Goal: Task Accomplishment & Management: Manage account settings

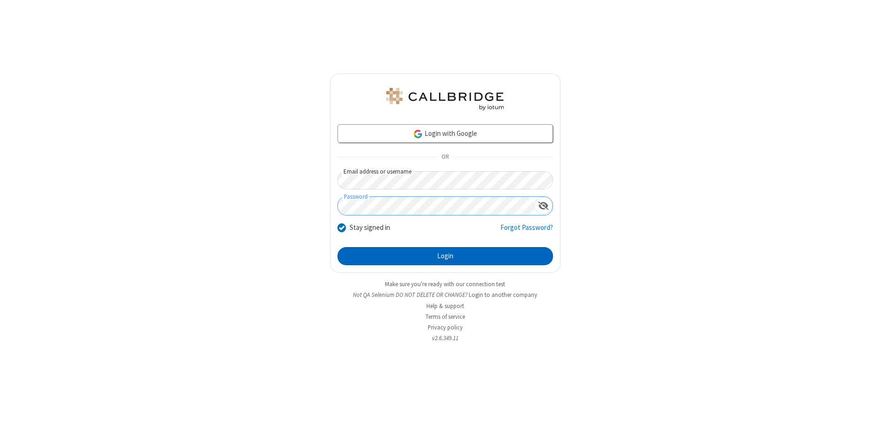
click at [445, 256] on button "Login" at bounding box center [446, 256] width 216 height 19
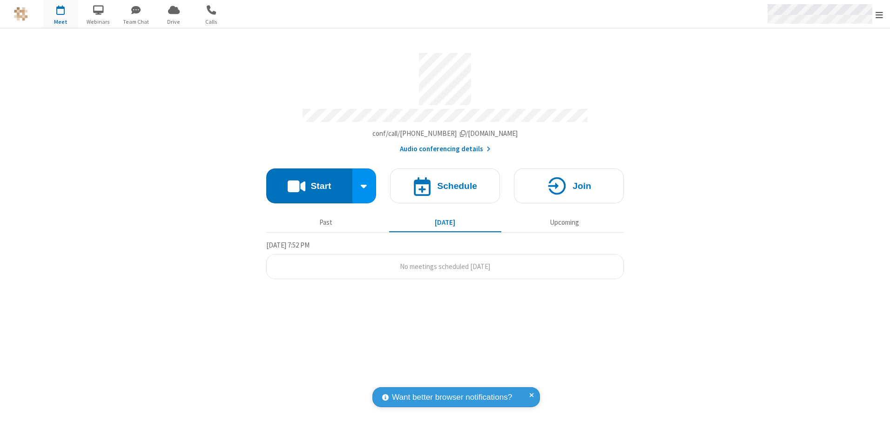
click at [879, 14] on span "Open menu" at bounding box center [879, 14] width 7 height 9
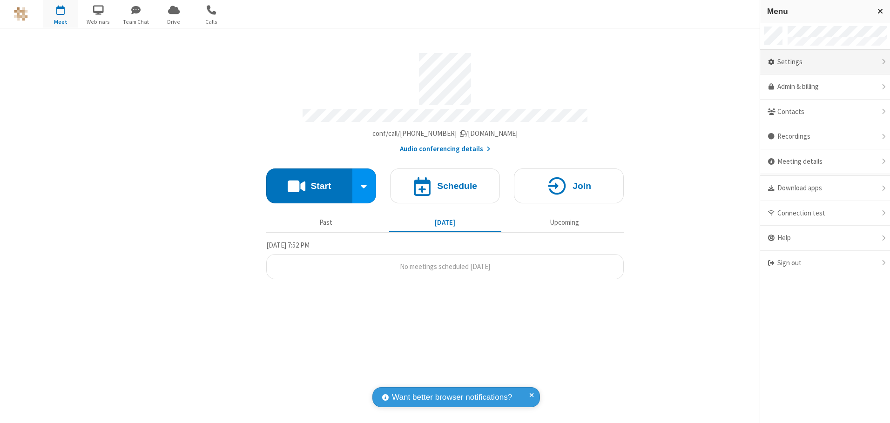
click at [825, 62] on div "Settings" at bounding box center [825, 62] width 130 height 25
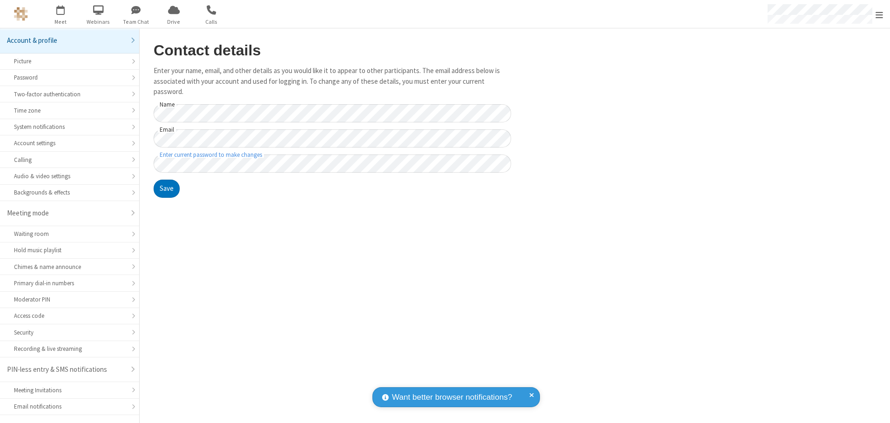
scroll to position [16, 0]
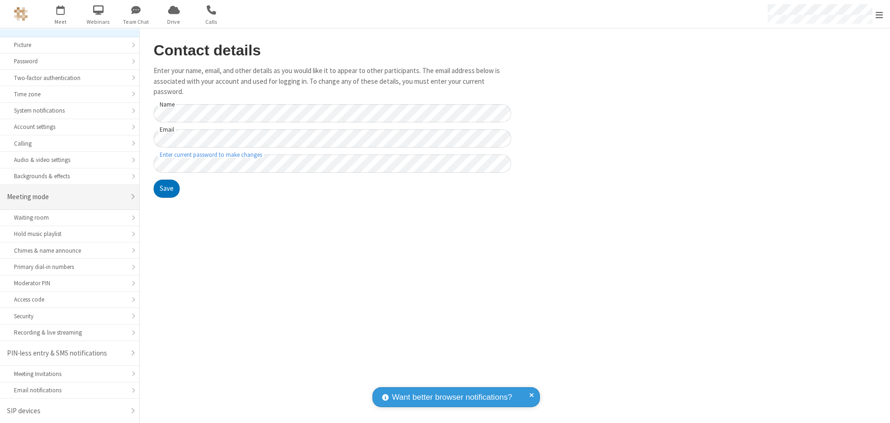
click at [66, 197] on div "Meeting mode" at bounding box center [66, 197] width 118 height 11
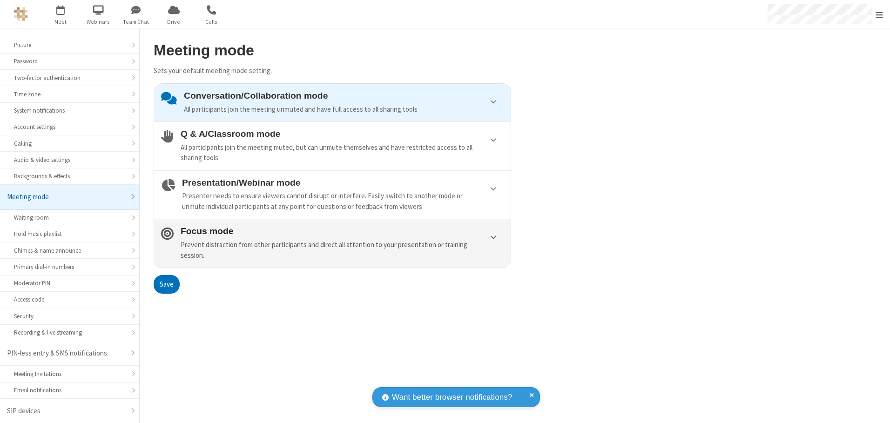
click at [332, 243] on div "Prevent distraction from other participants and direct all attention to your pr…" at bounding box center [342, 250] width 323 height 21
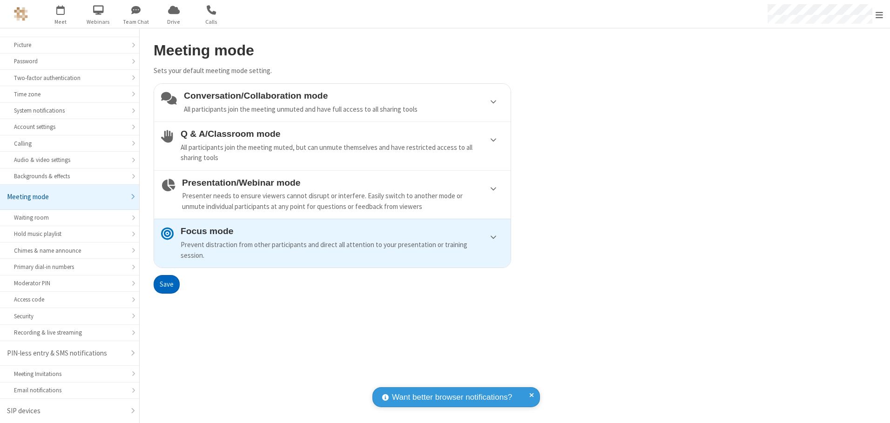
click at [166, 284] on button "Save" at bounding box center [167, 284] width 26 height 19
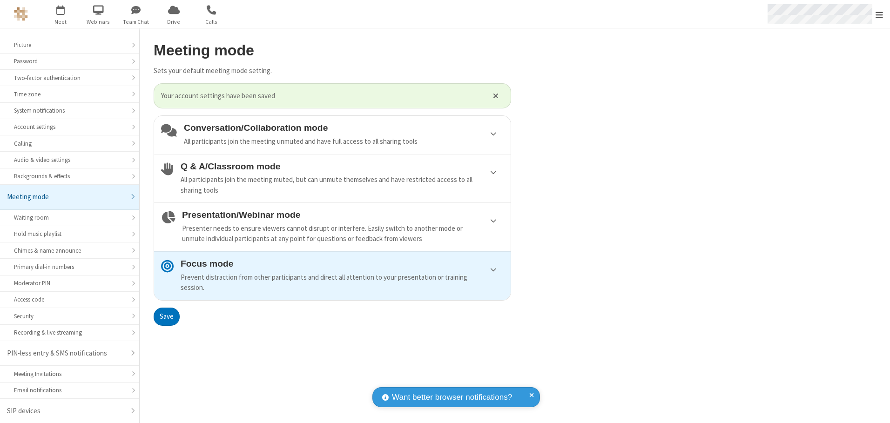
click at [879, 14] on span "Open menu" at bounding box center [879, 14] width 7 height 9
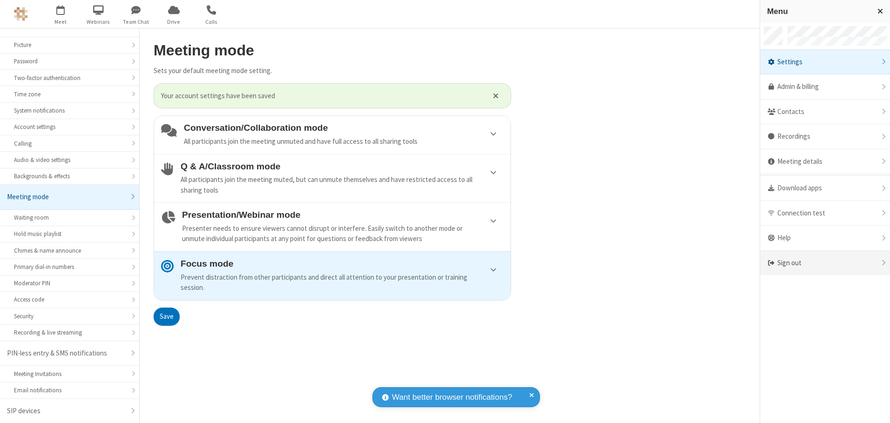
click at [825, 263] on div "Sign out" at bounding box center [825, 263] width 130 height 25
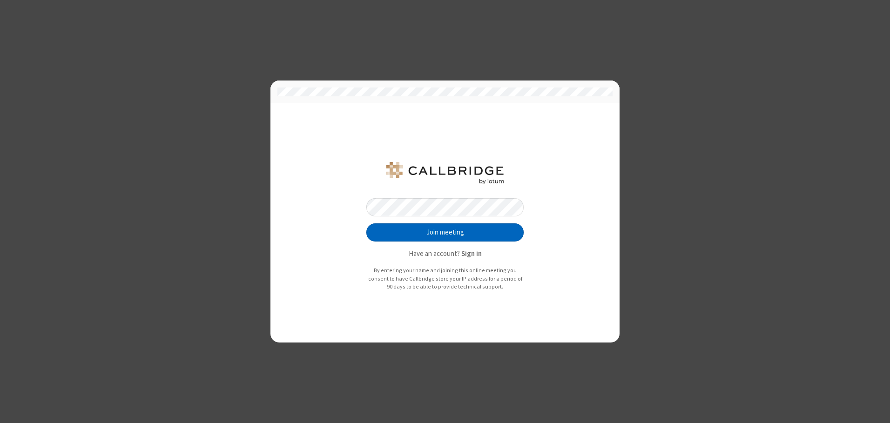
click at [445, 232] on button "Join meeting" at bounding box center [444, 232] width 157 height 19
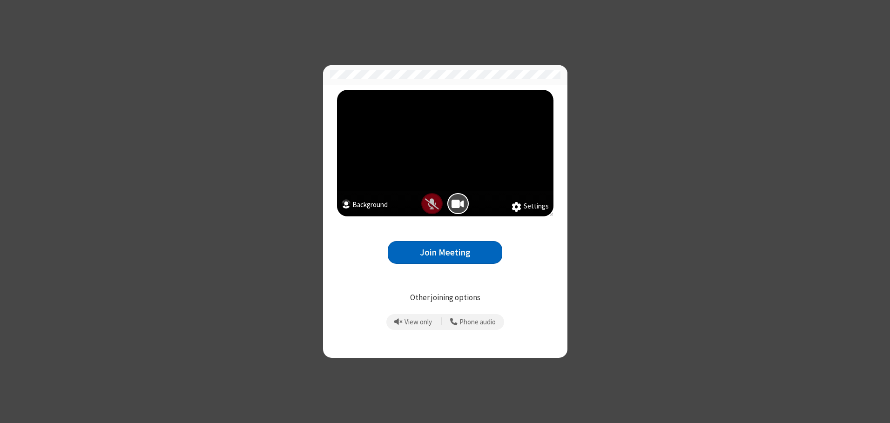
click at [445, 252] on button "Join Meeting" at bounding box center [445, 252] width 115 height 23
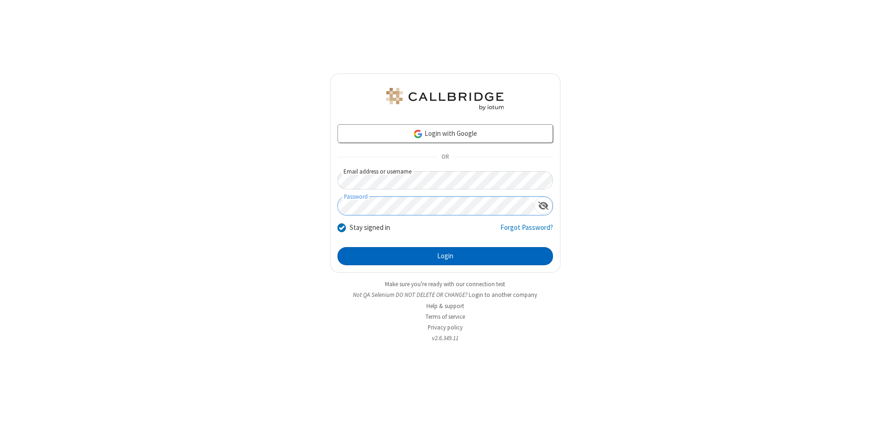
click at [445, 256] on button "Login" at bounding box center [446, 256] width 216 height 19
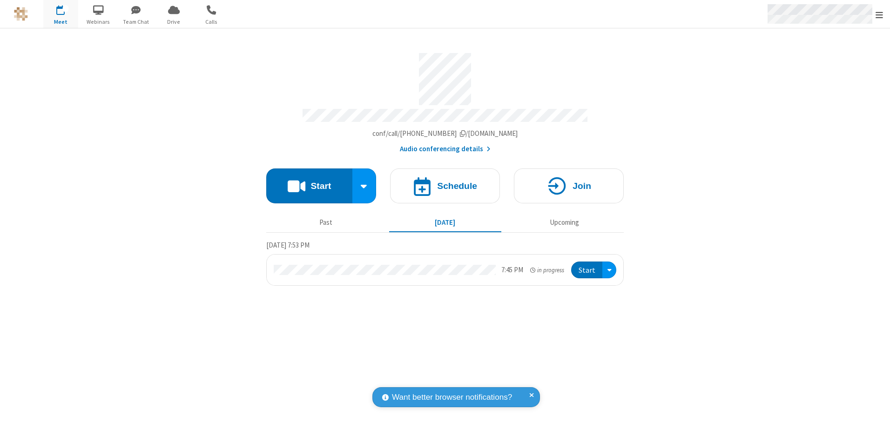
click at [879, 14] on span "Open menu" at bounding box center [879, 14] width 7 height 9
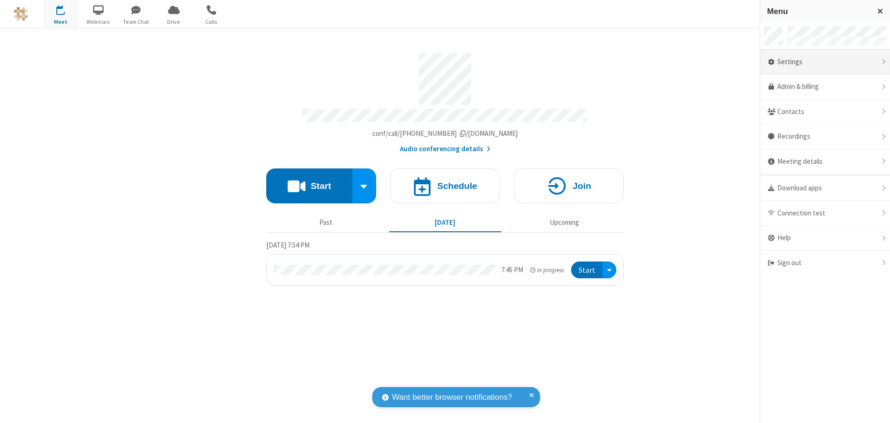
click at [825, 62] on div "Settings" at bounding box center [825, 62] width 130 height 25
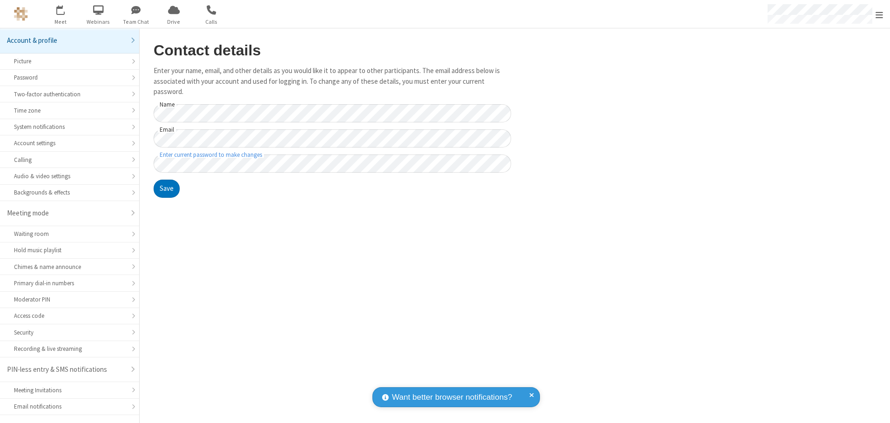
scroll to position [16, 0]
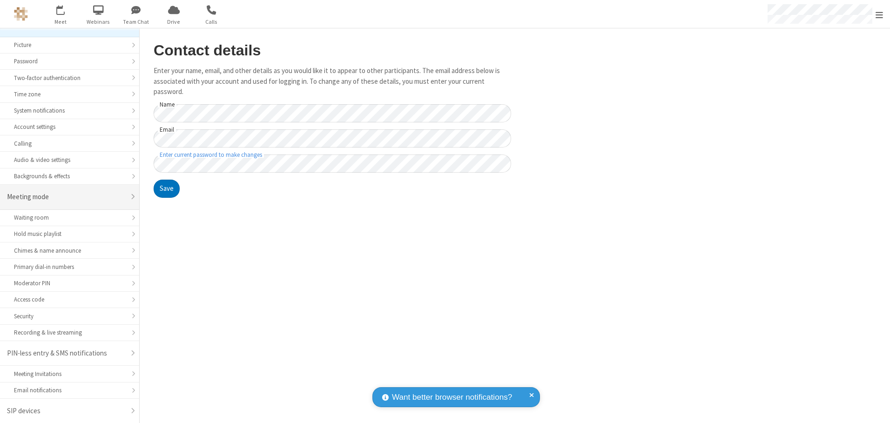
click at [66, 197] on div "Meeting mode" at bounding box center [66, 197] width 118 height 11
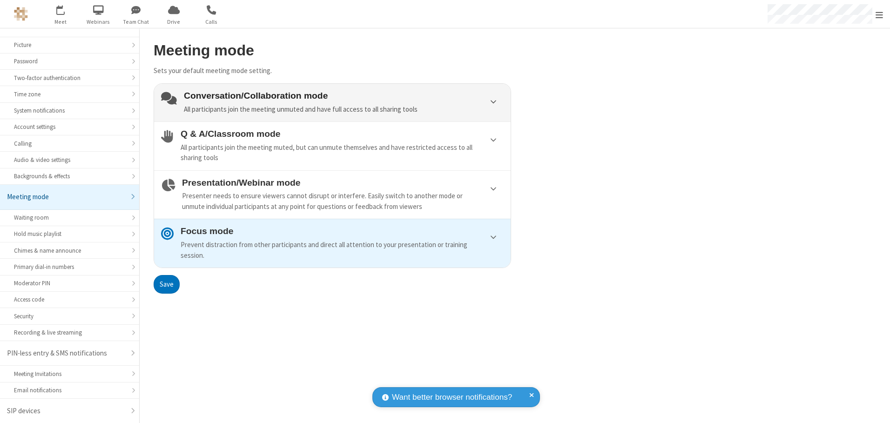
click at [332, 102] on div "Conversation/Collaboration mode All participants join the meeting unmuted and h…" at bounding box center [344, 103] width 320 height 24
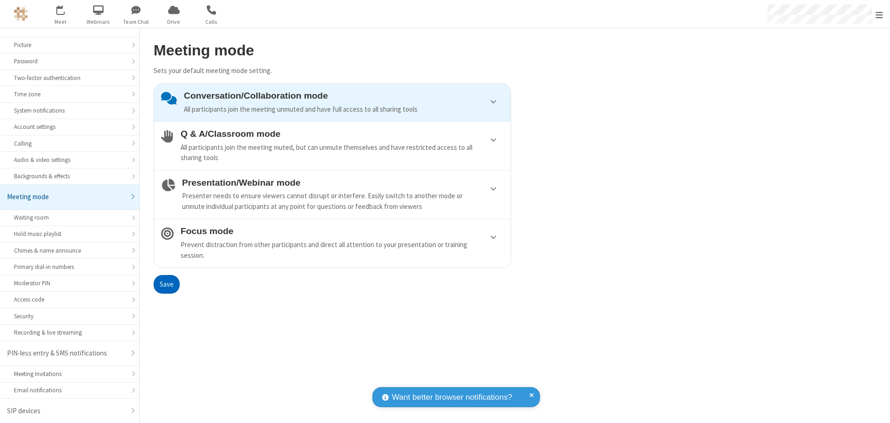
click at [166, 284] on button "Save" at bounding box center [167, 284] width 26 height 19
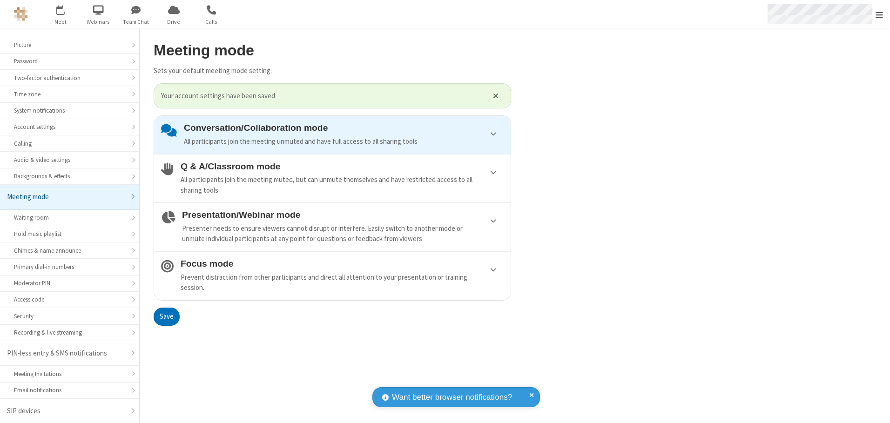
click at [879, 14] on span "Open menu" at bounding box center [879, 14] width 7 height 9
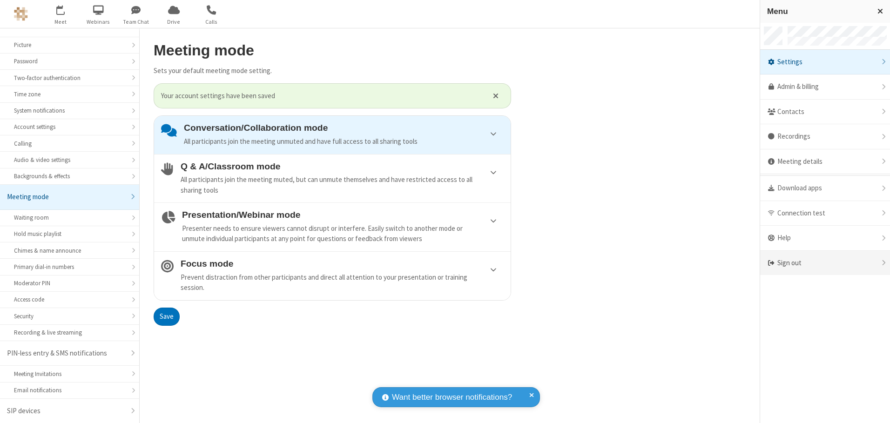
click at [825, 263] on div "Sign out" at bounding box center [825, 263] width 130 height 25
